Goal: Information Seeking & Learning: Learn about a topic

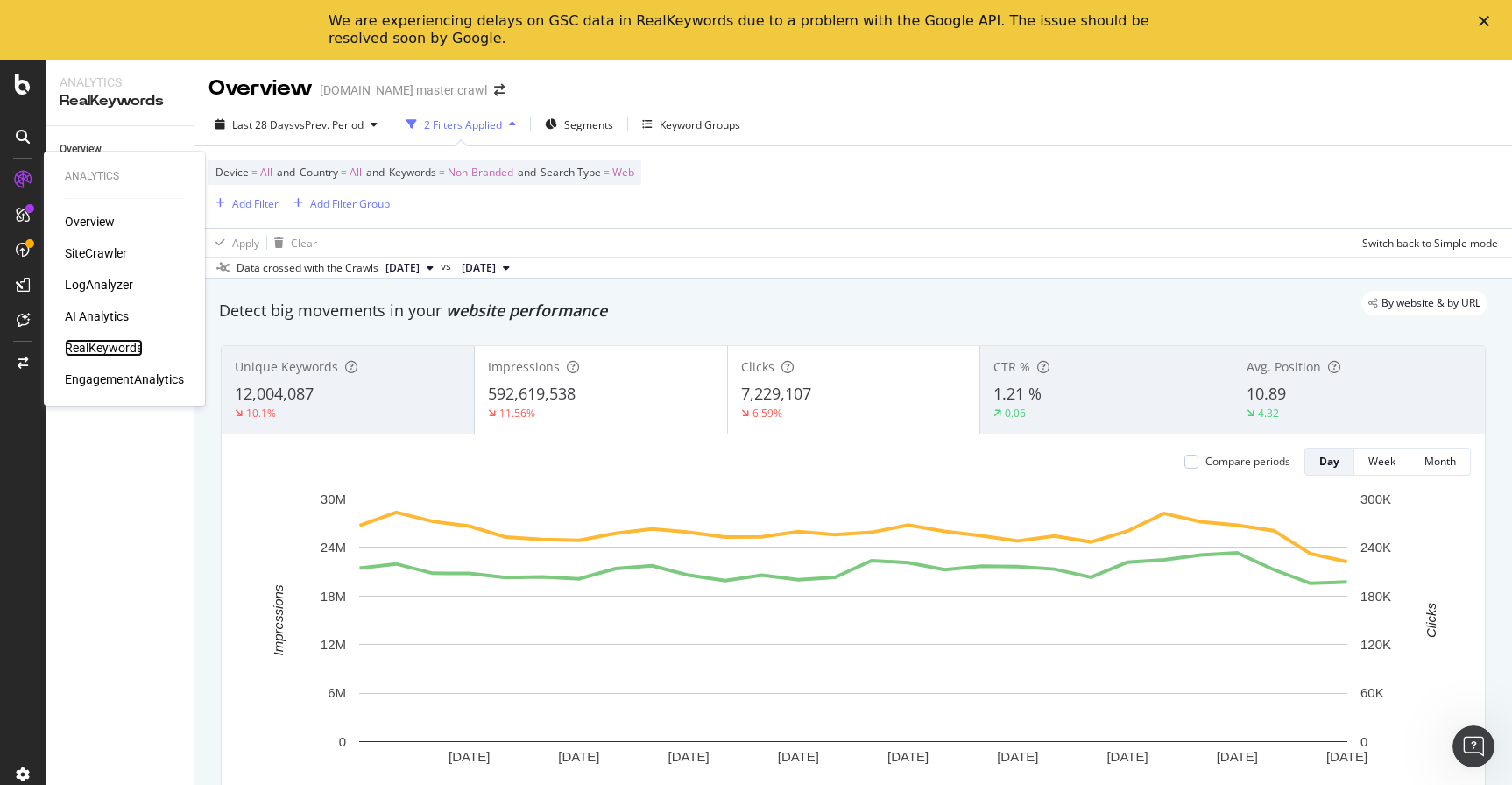
click at [108, 343] on div "RealKeywords" at bounding box center [104, 348] width 78 height 18
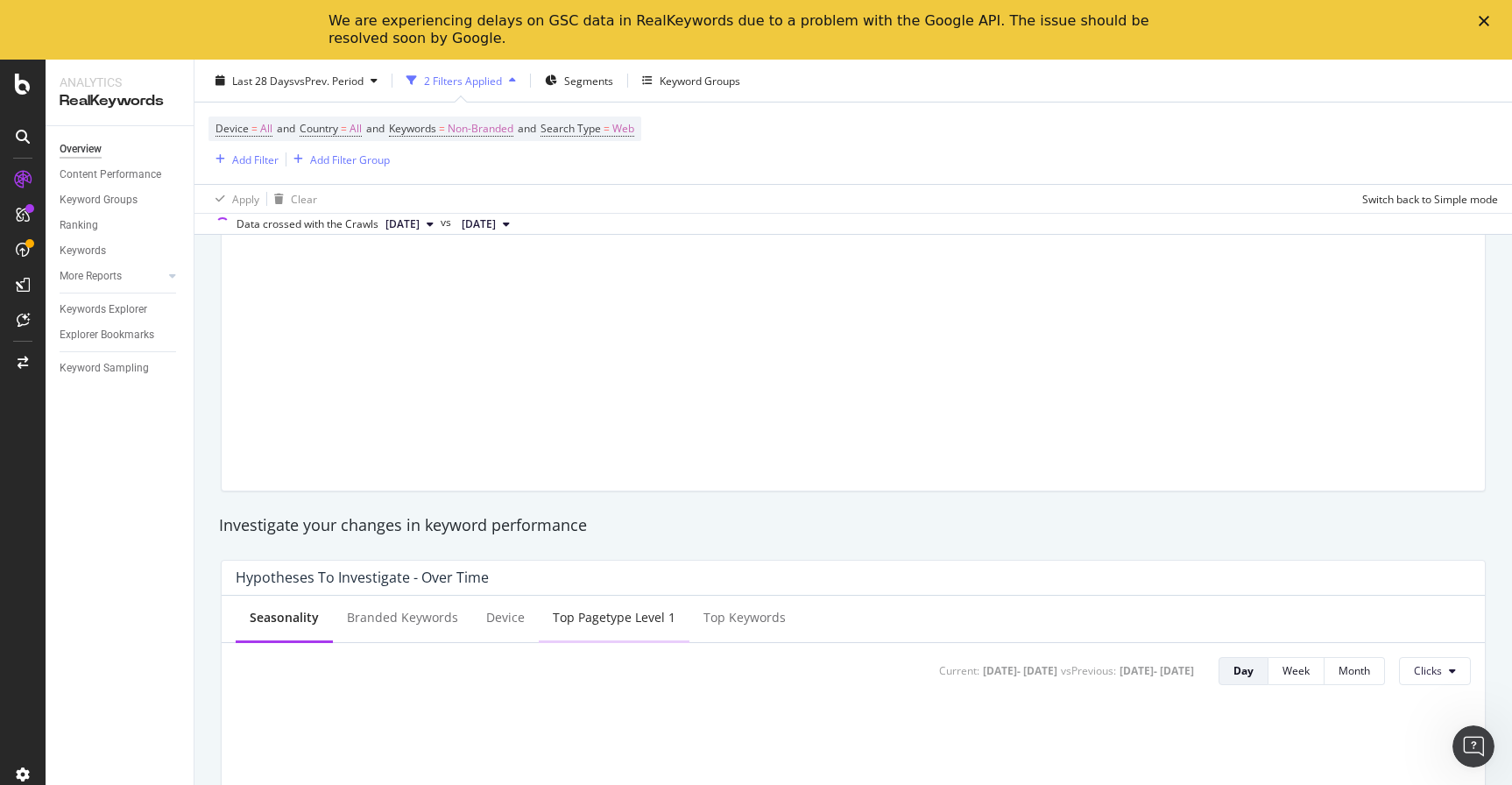
scroll to position [199, 0]
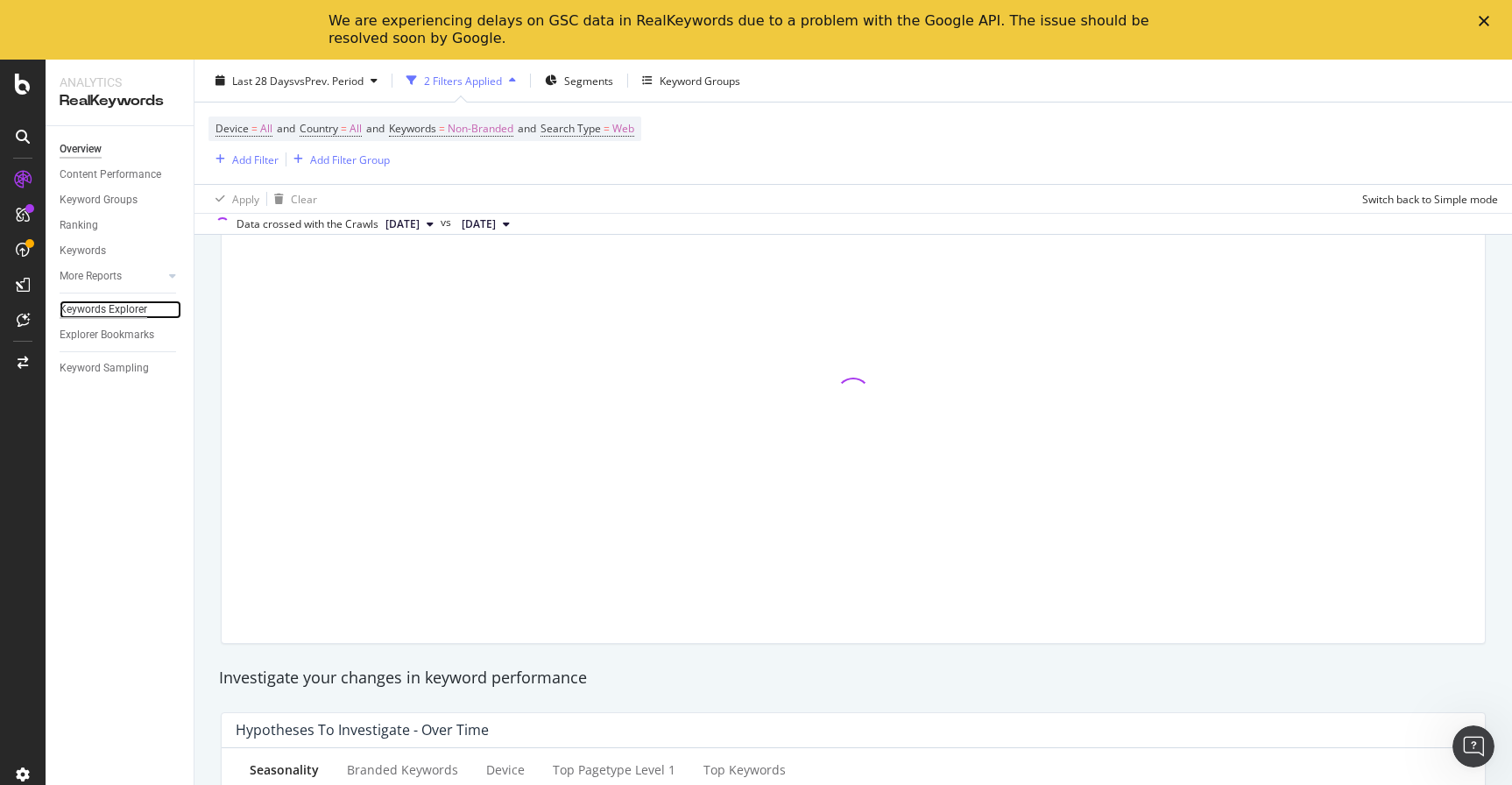
click at [118, 306] on div "Keywords Explorer" at bounding box center [103, 309] width 88 height 19
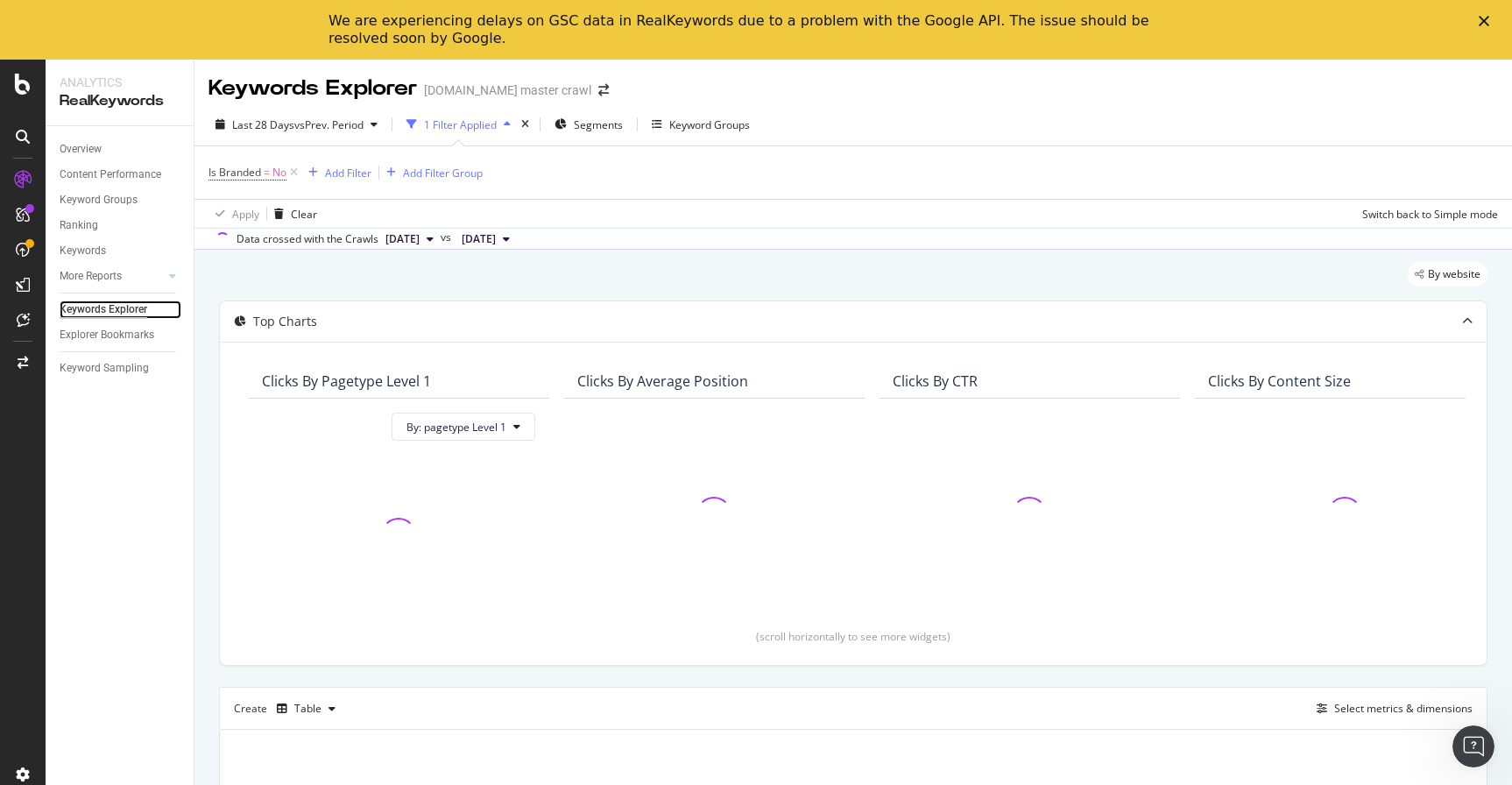
scroll to position [210, 0]
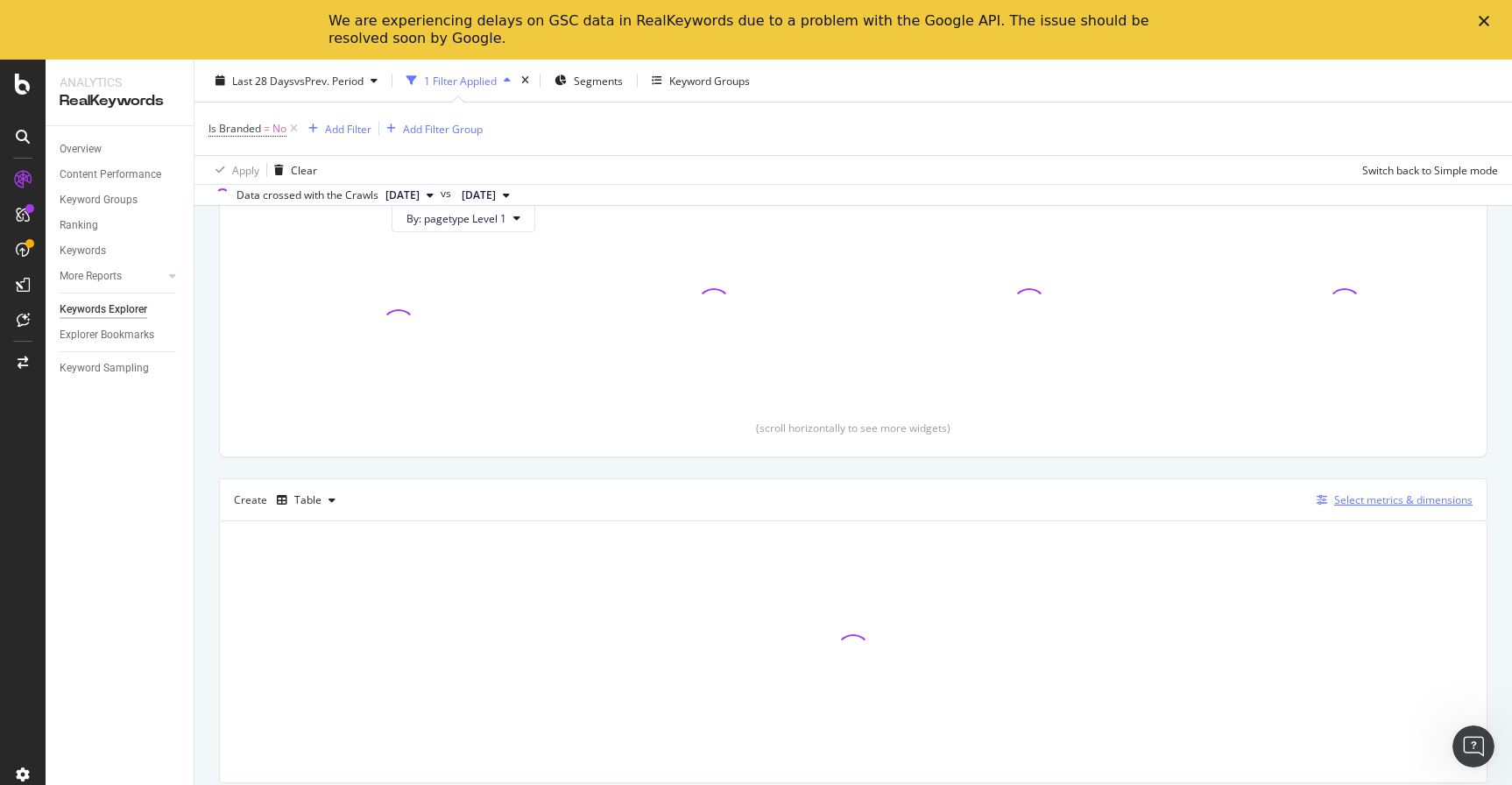
click at [1366, 493] on div "Select metrics & dimensions" at bounding box center [1404, 499] width 139 height 15
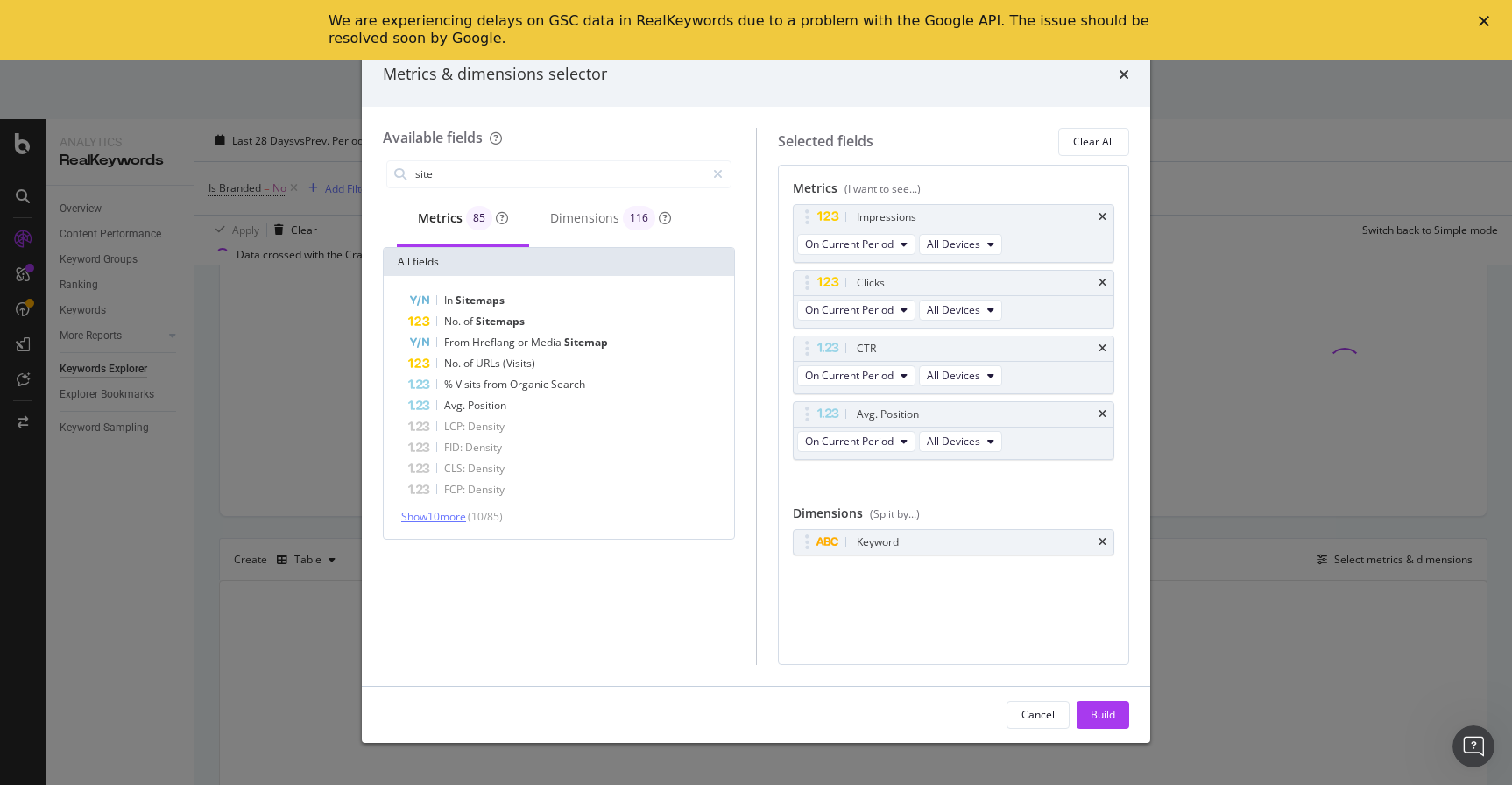
type input "site"
click at [440, 516] on span "Show 10 more" at bounding box center [433, 516] width 65 height 15
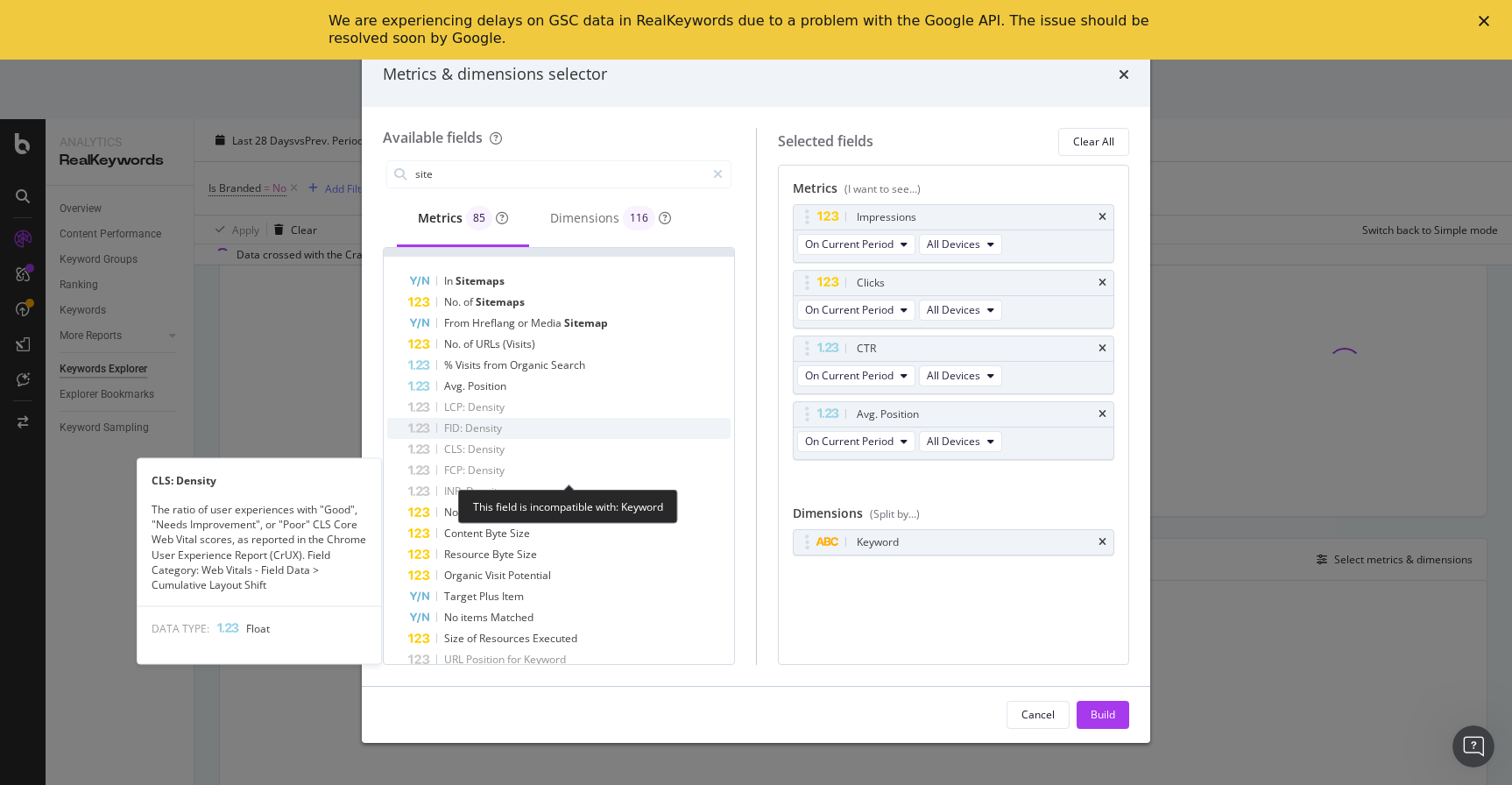
scroll to position [0, 0]
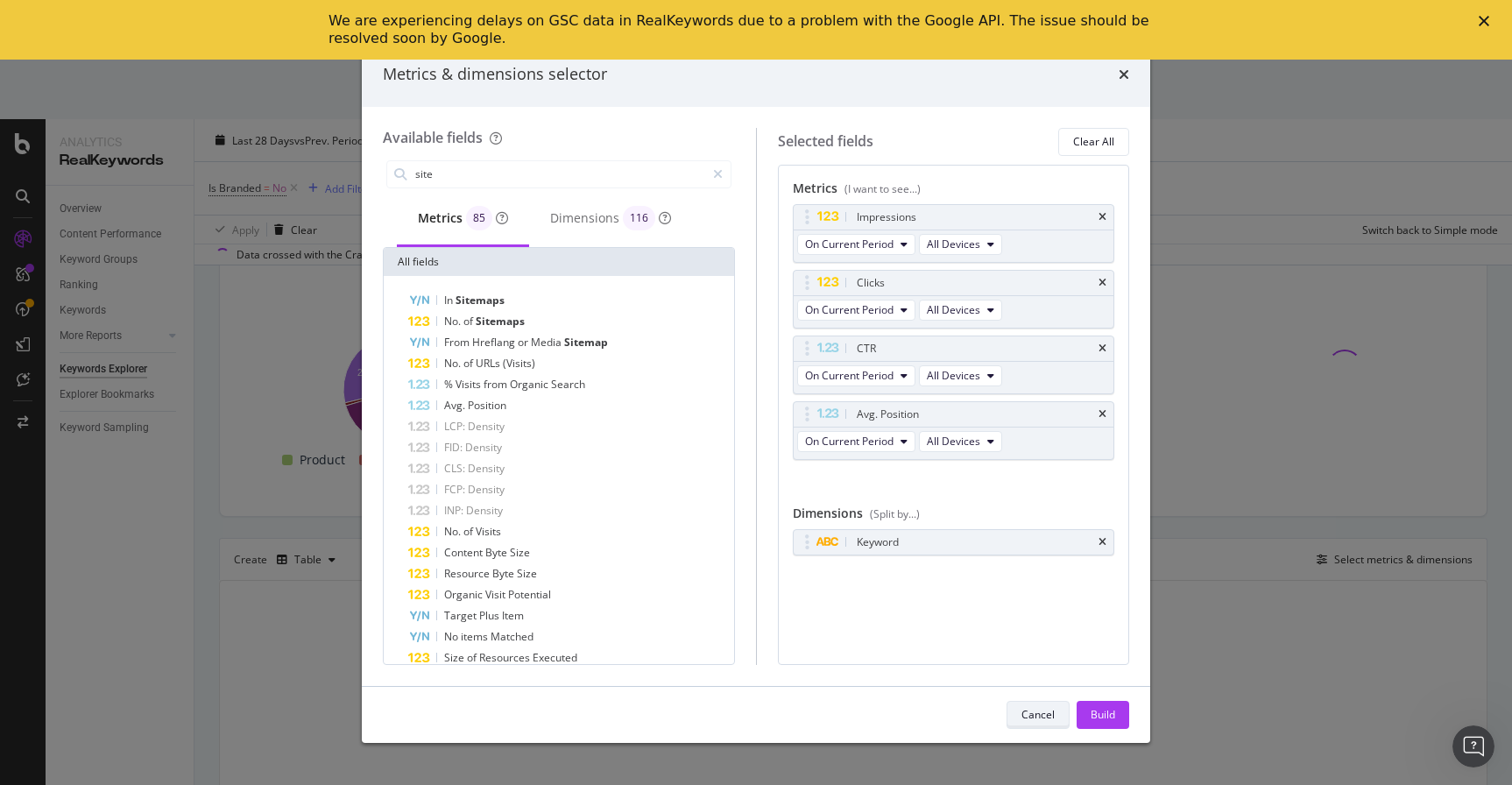
click at [1042, 718] on div "Cancel" at bounding box center [1037, 714] width 33 height 15
